Goal: Information Seeking & Learning: Find specific fact

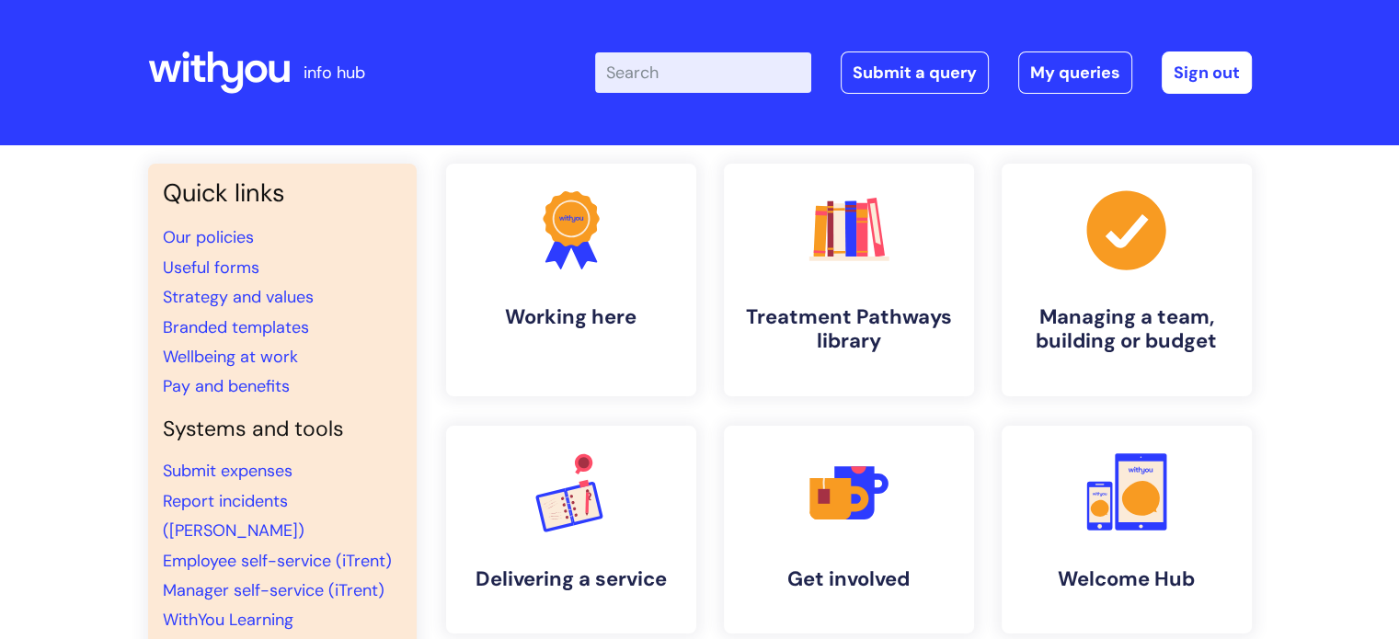
click at [686, 84] on input "Enter your search term here..." at bounding box center [703, 72] width 216 height 40
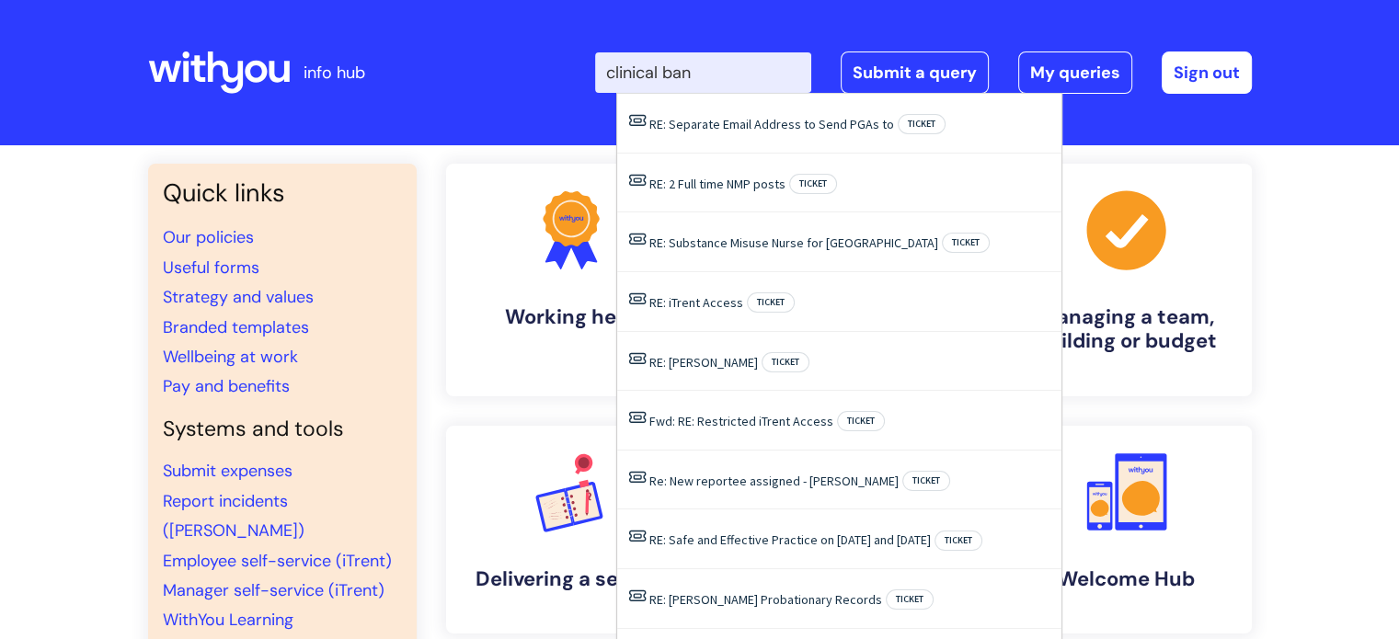
type input "clinical band"
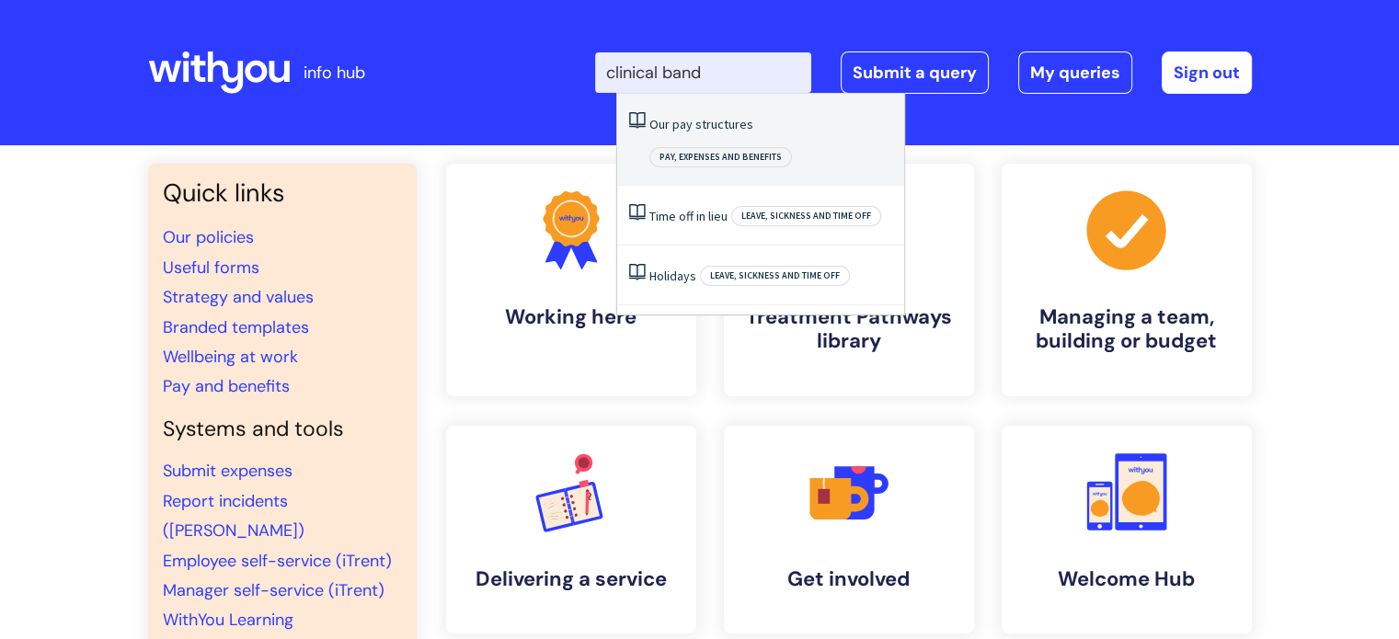
click at [703, 120] on link "Our pay structures" at bounding box center [701, 124] width 104 height 17
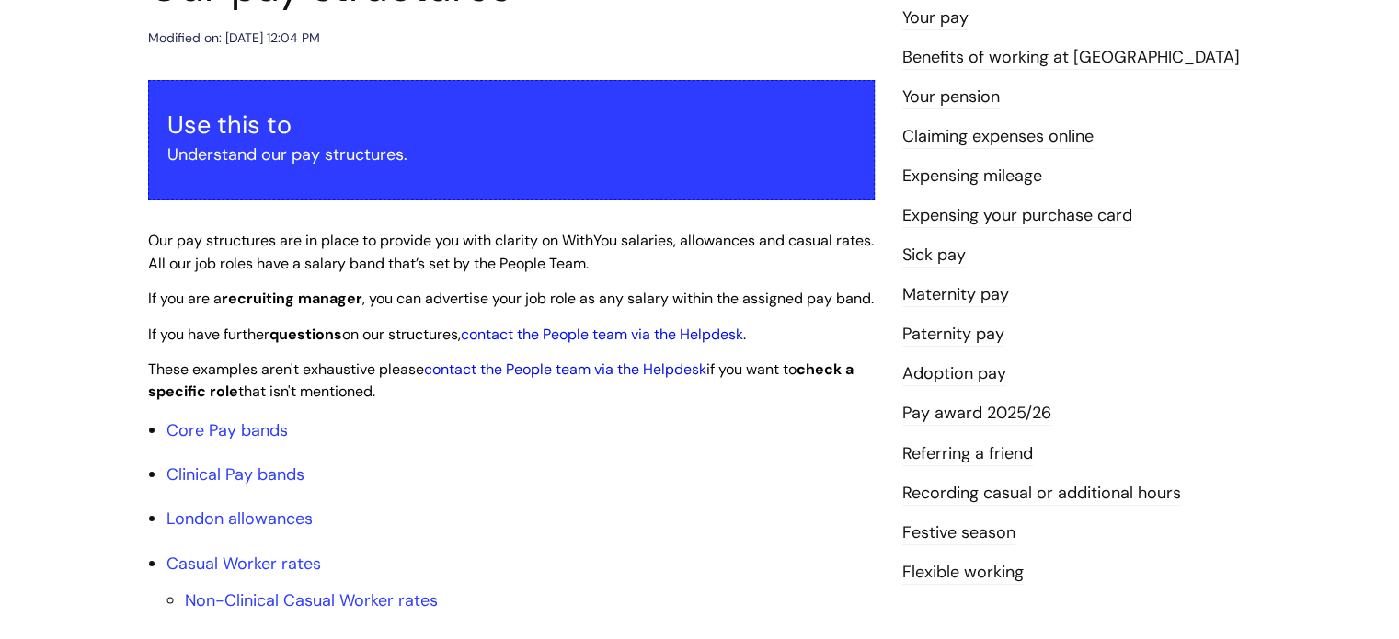
scroll to position [368, 0]
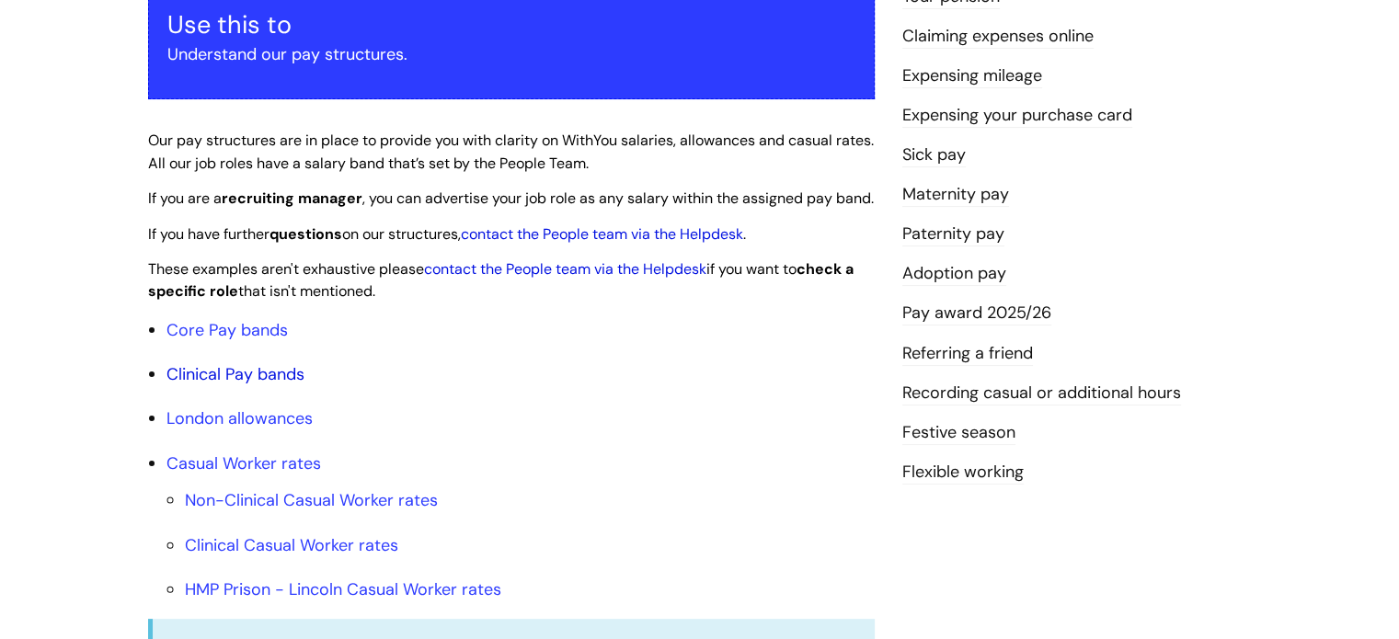
click at [284, 385] on link "Clinical Pay bands" at bounding box center [235, 374] width 138 height 22
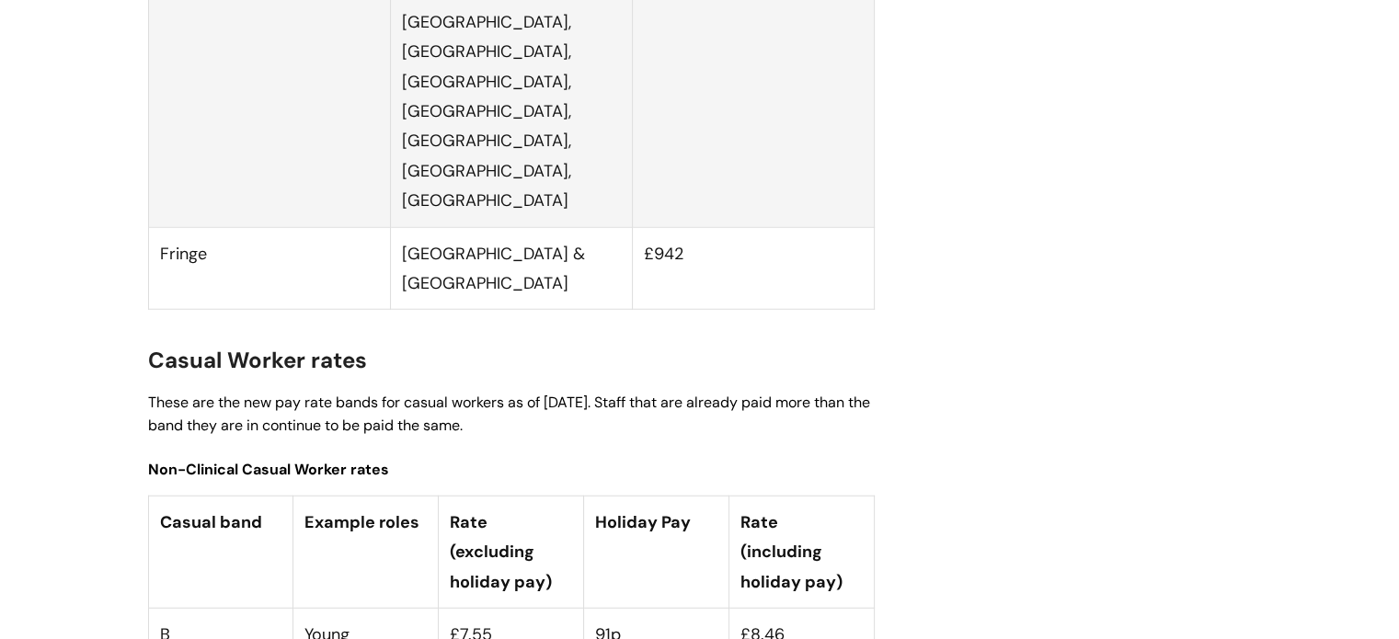
scroll to position [4901, 0]
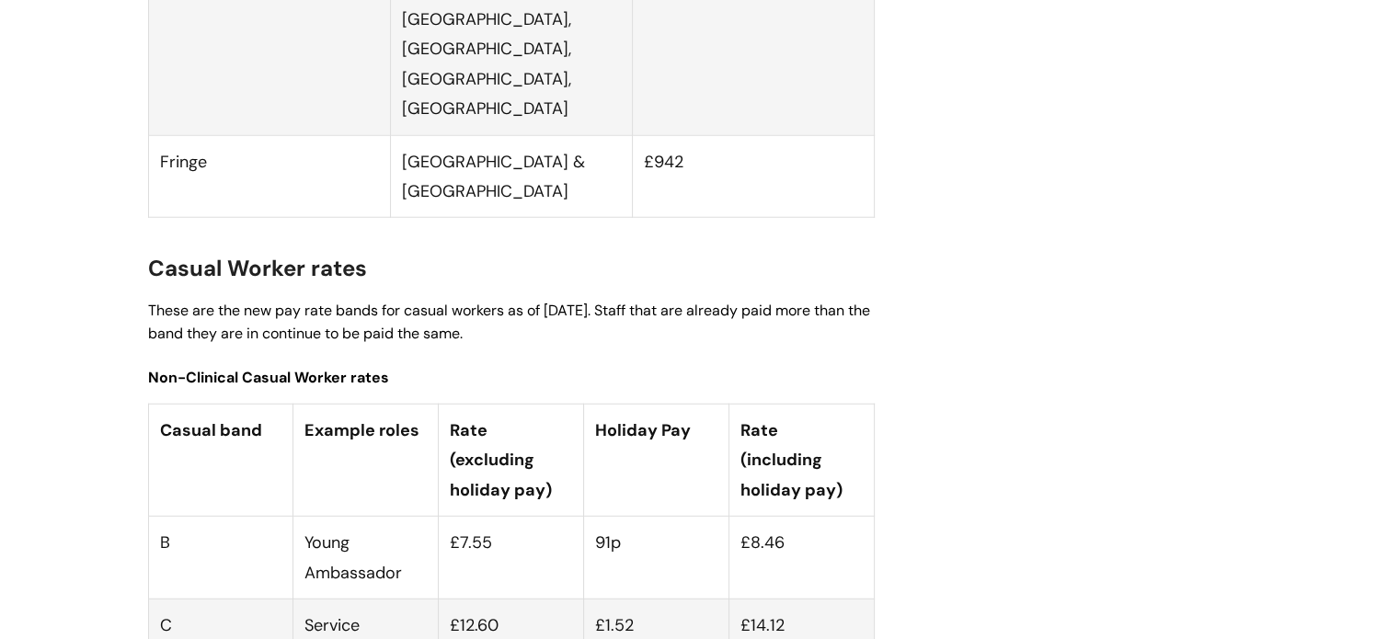
drag, startPoint x: 792, startPoint y: 367, endPoint x: 739, endPoint y: 374, distance: 53.9
copy td "£14.46"
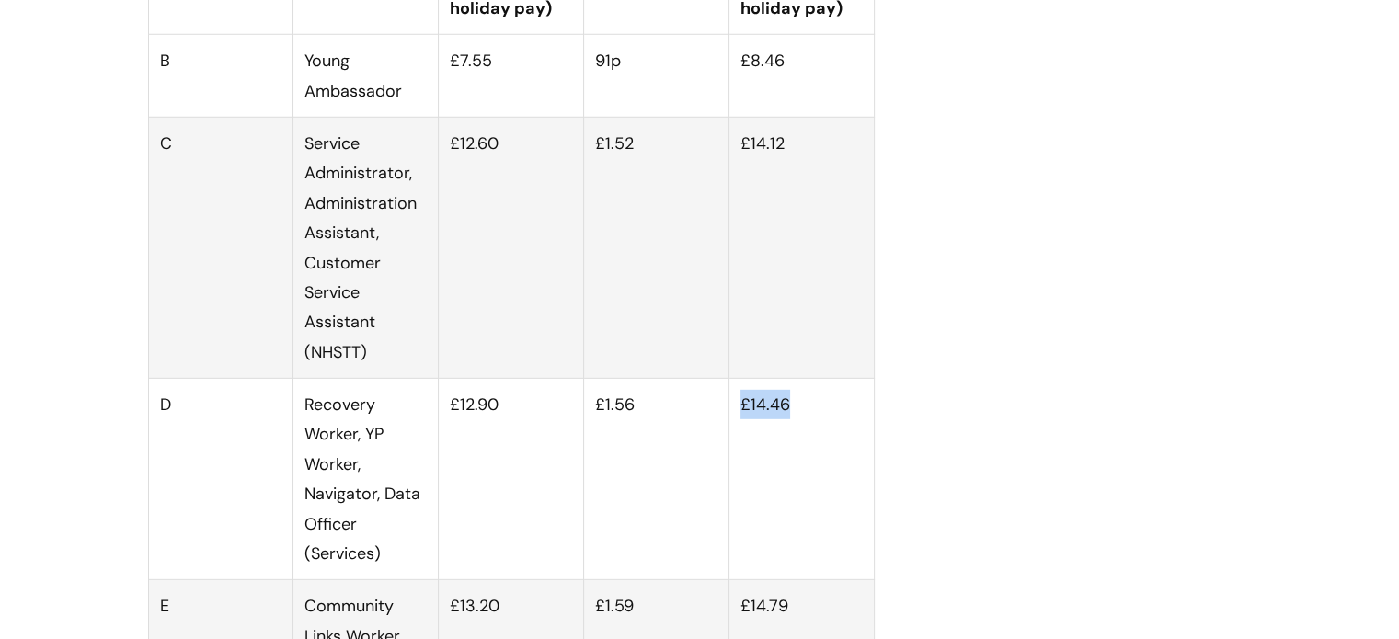
scroll to position [5453, 0]
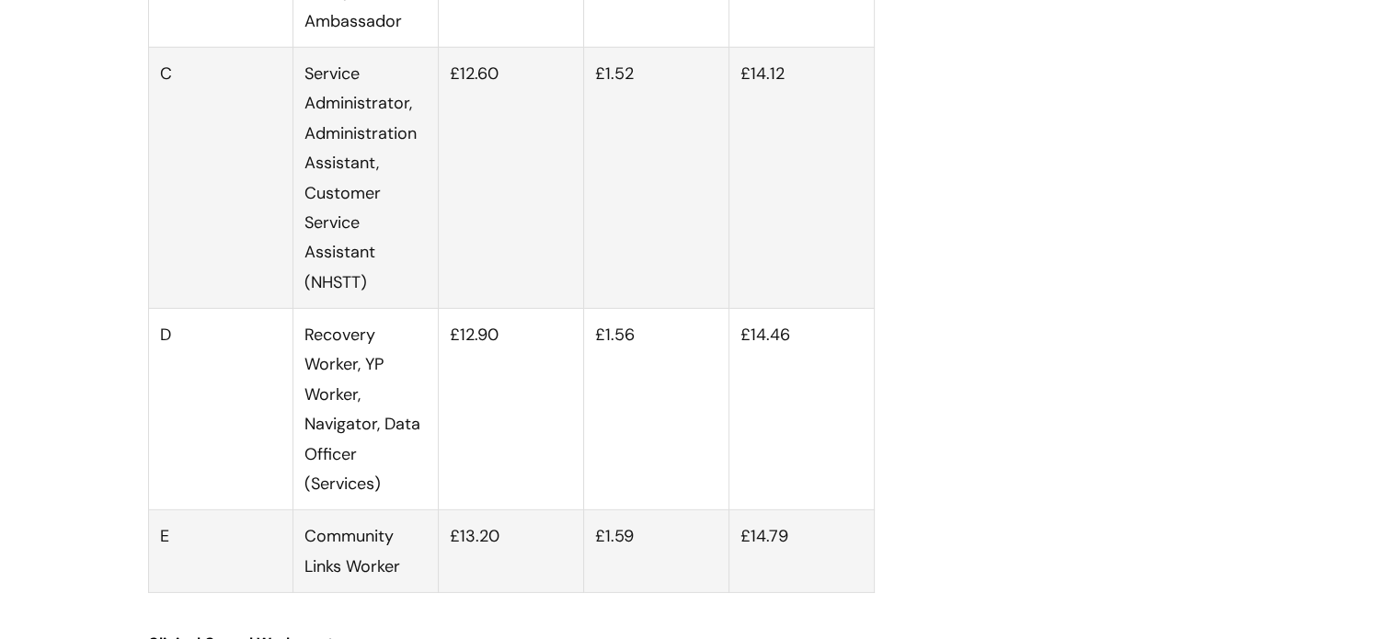
drag, startPoint x: 791, startPoint y: 417, endPoint x: 740, endPoint y: 416, distance: 50.6
copy td "£17.06"
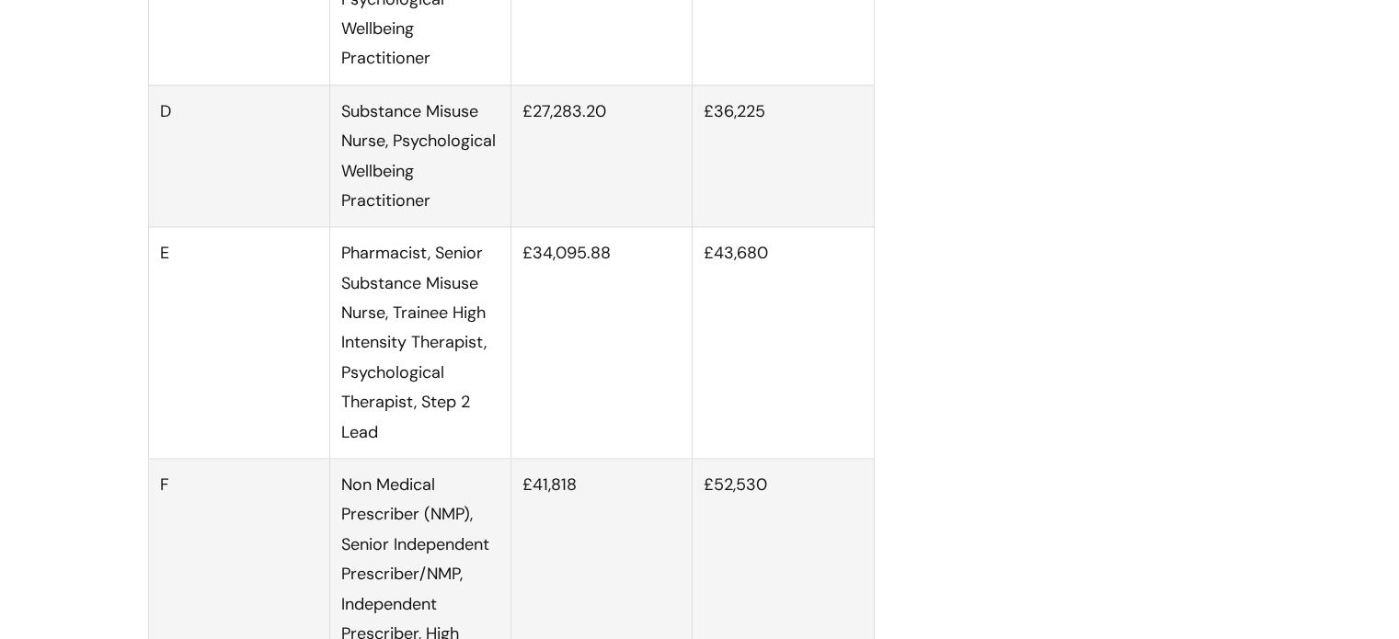
scroll to position [2417, 0]
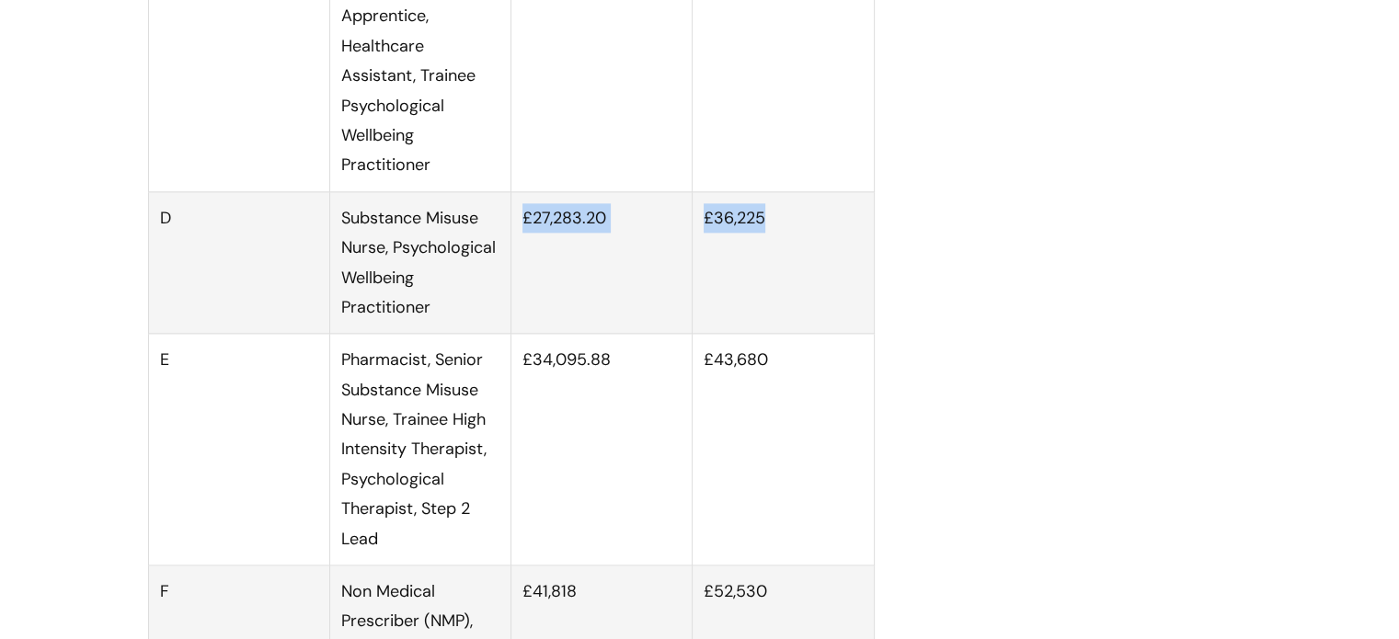
drag, startPoint x: 533, startPoint y: 233, endPoint x: 762, endPoint y: 240, distance: 228.2
click at [767, 241] on tr "D Substance Misuse Nurse, Psychological Wellbeing Practitioner £27,283.20 £36,2…" at bounding box center [511, 262] width 726 height 143
copy tr "£27,283.20 £36,225"
